Goal: Information Seeking & Learning: Learn about a topic

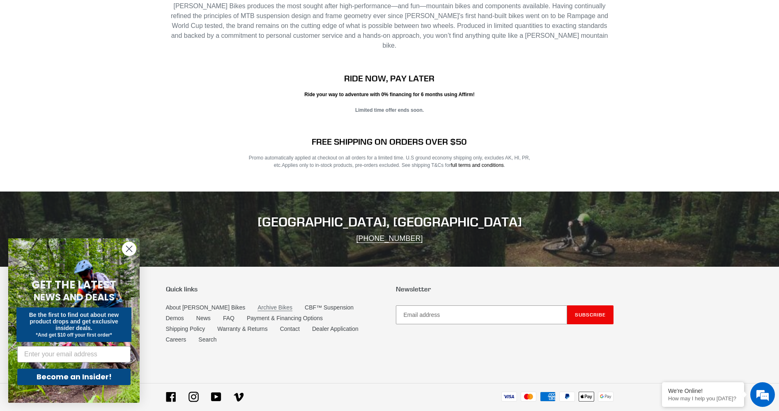
click at [258, 304] on link "Archive Bikes" at bounding box center [275, 307] width 35 height 7
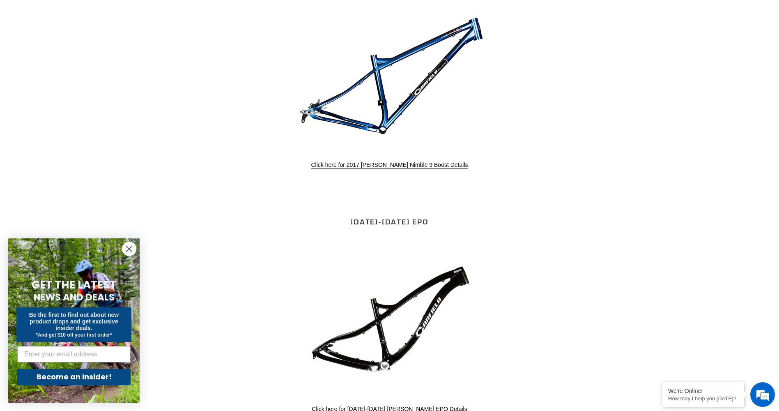
click at [391, 220] on link "2016-2017 EPO" at bounding box center [389, 222] width 78 height 10
